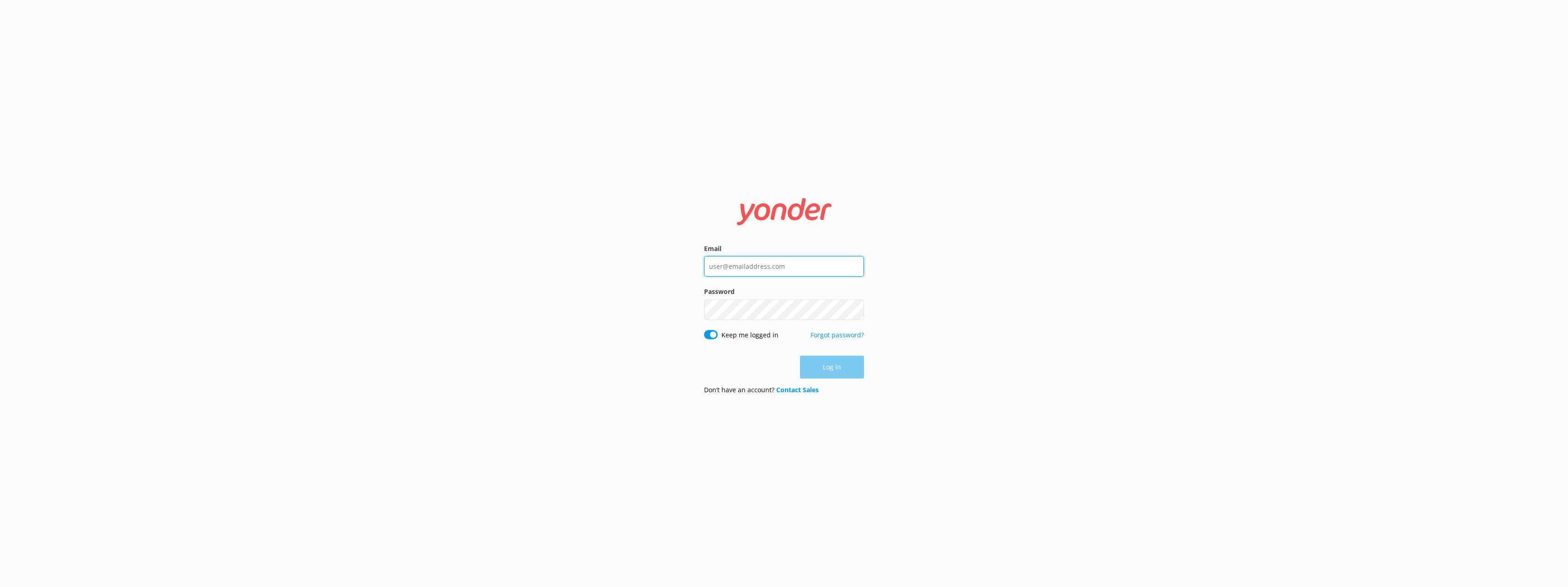
click at [773, 269] on input "Email" at bounding box center [784, 266] width 160 height 21
click at [731, 265] on input "Email" at bounding box center [784, 266] width 160 height 21
click at [760, 274] on input "Email" at bounding box center [784, 266] width 160 height 21
type input "nat.rover@cardrona-treblecone.com"
